Goal: Information Seeking & Learning: Learn about a topic

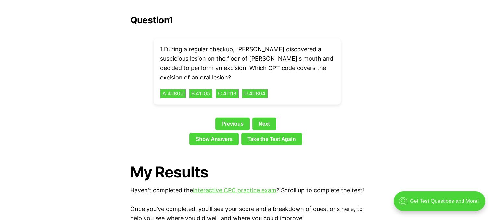
scroll to position [1460, 0]
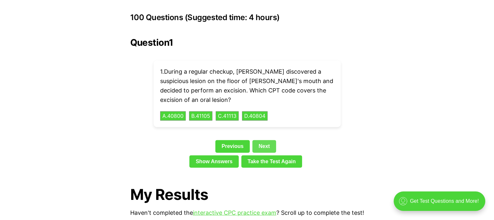
click at [261, 140] on link "Next" at bounding box center [264, 146] width 24 height 12
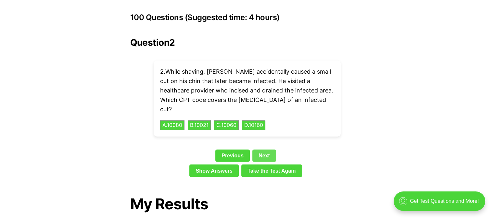
click at [261, 150] on link "Next" at bounding box center [264, 156] width 24 height 12
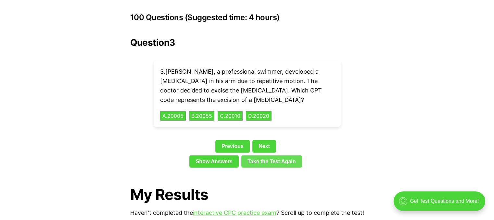
click at [261, 155] on link "Take the Test Again" at bounding box center [271, 161] width 61 height 12
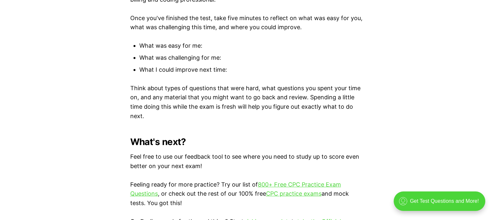
scroll to position [1859, 0]
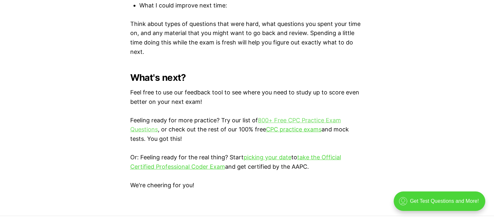
click at [274, 117] on link "800+ Free CPC Practice Exam Questions" at bounding box center [235, 125] width 211 height 16
